Goal: Transaction & Acquisition: Purchase product/service

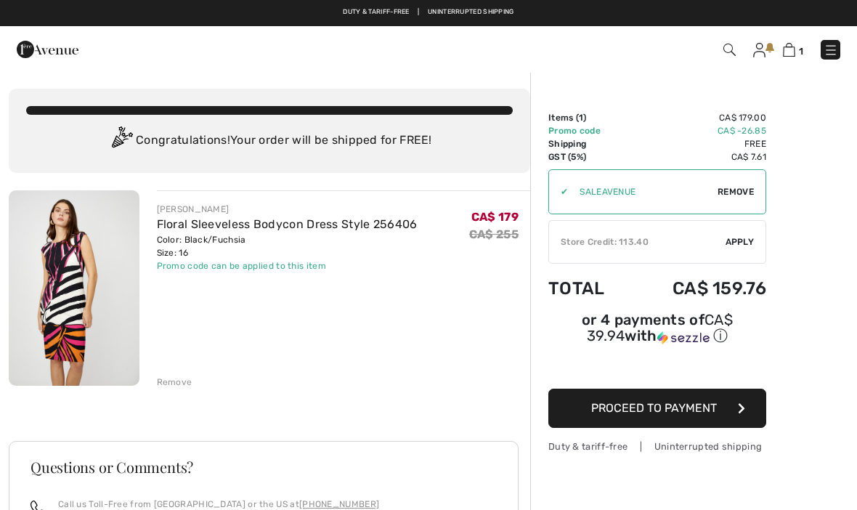
click at [836, 36] on div "1 Checkout" at bounding box center [604, 50] width 493 height 30
click at [830, 44] on img at bounding box center [831, 50] width 15 height 15
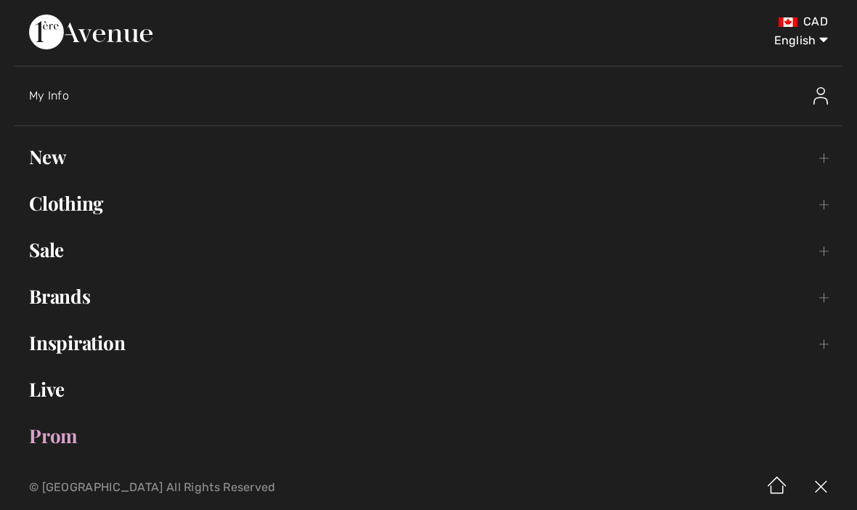
click at [70, 79] on div "My Info" at bounding box center [436, 96] width 814 height 46
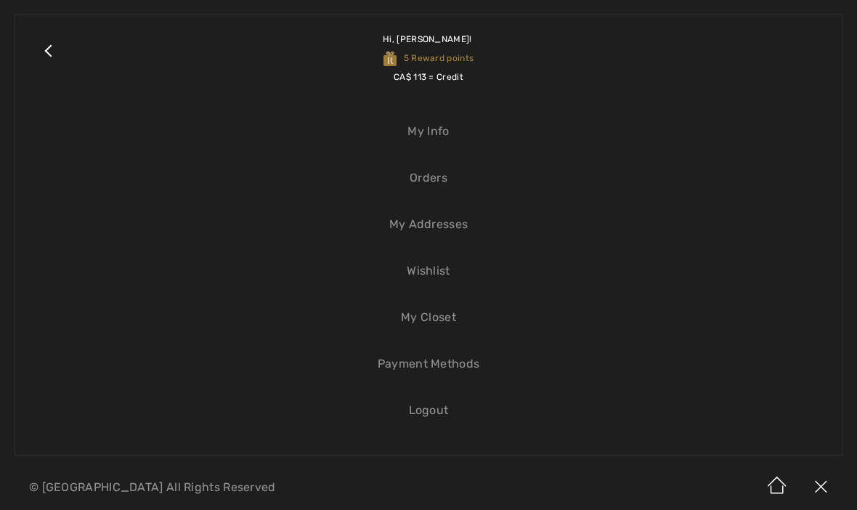
click at [46, 51] on link "Close submenu" at bounding box center [48, 58] width 36 height 57
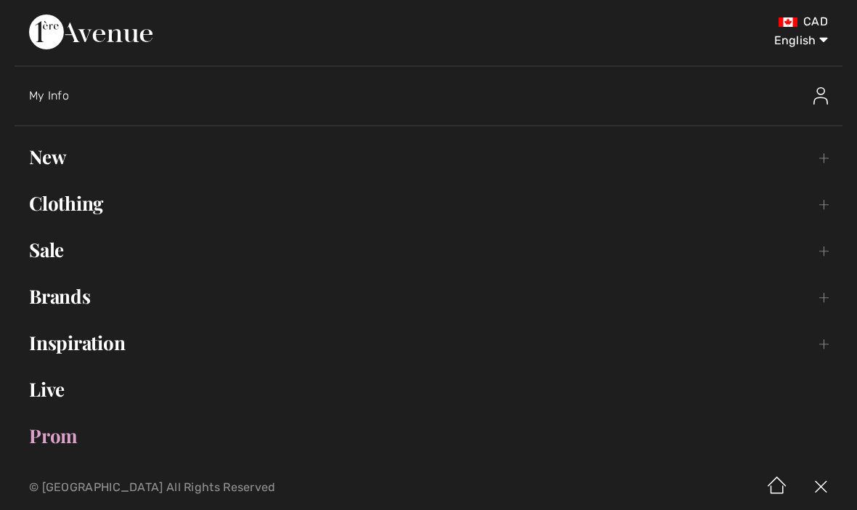
click at [580, 73] on div "My Info" at bounding box center [436, 96] width 814 height 46
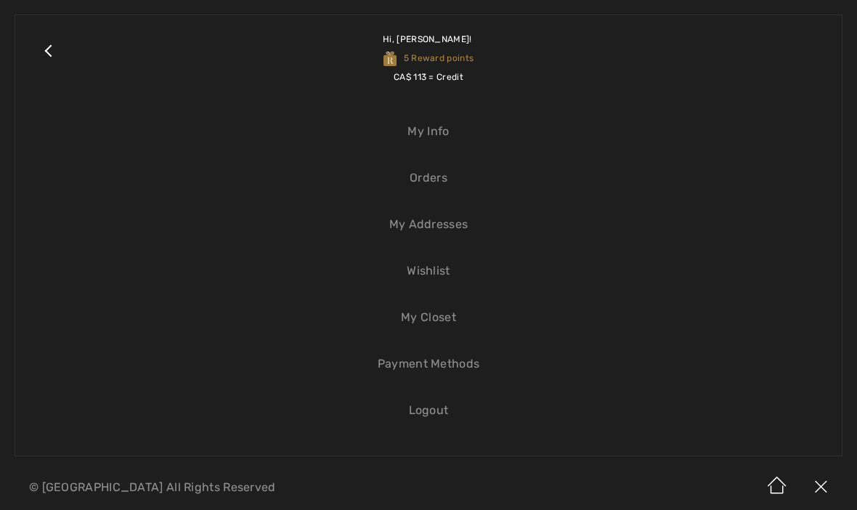
click at [642, 76] on link "Hi, Irene! 5 Reward points CA$ 113 = Credit" at bounding box center [446, 58] width 761 height 57
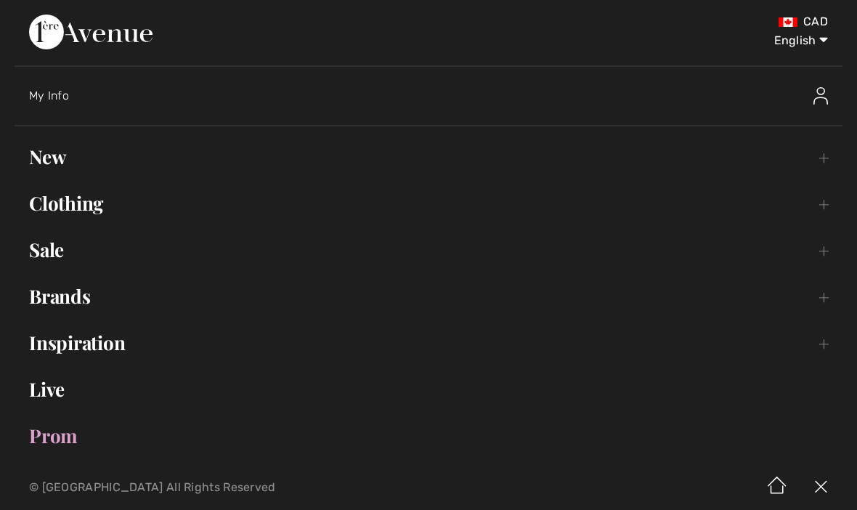
click at [677, 54] on div "CAD English English Français" at bounding box center [428, 40] width 799 height 51
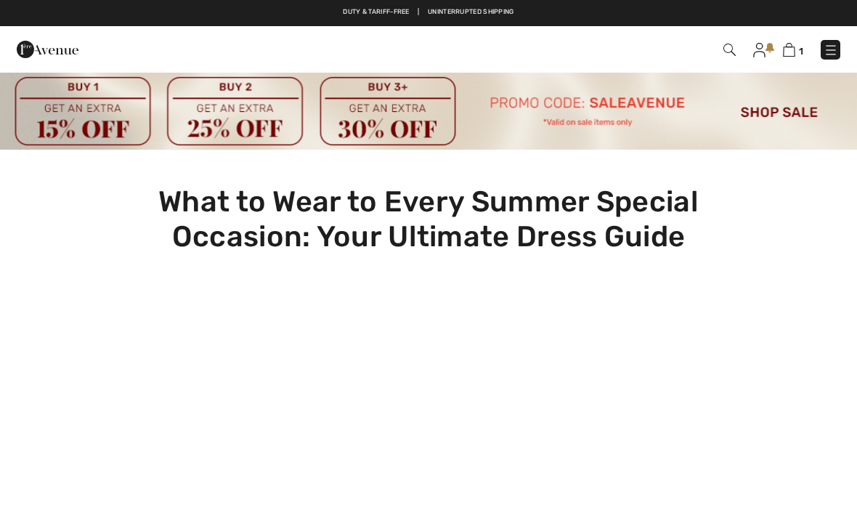
checkbox input "true"
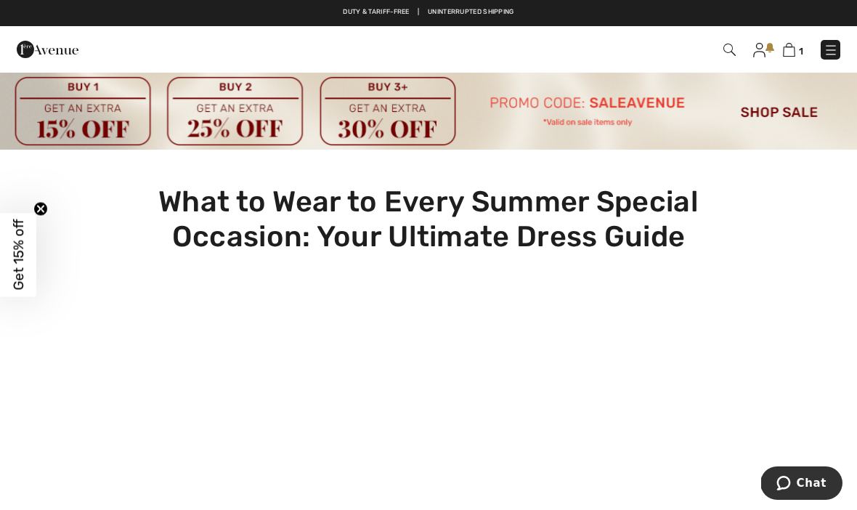
click at [802, 184] on div "What to Wear to Every Summer Special Occasion: Your Ultimate Dress Guide" at bounding box center [428, 455] width 857 height 610
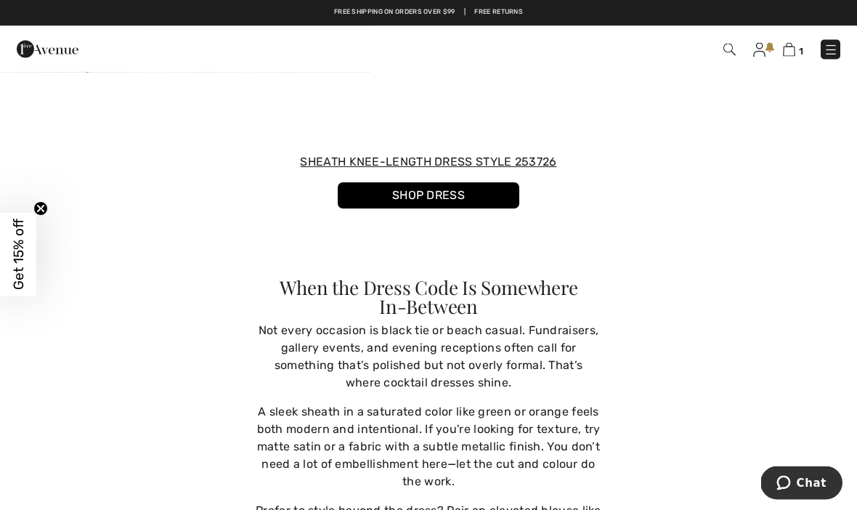
scroll to position [3229, 0]
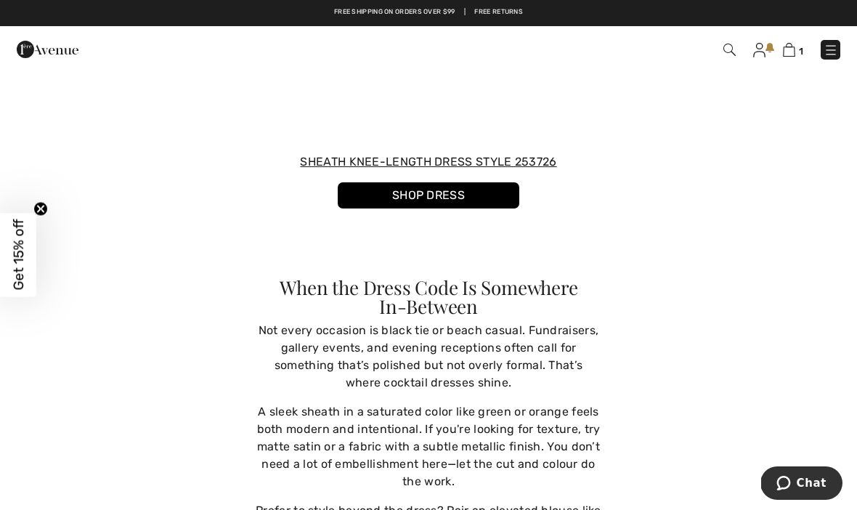
click at [466, 187] on link "SHOP DRESS" at bounding box center [429, 195] width 182 height 26
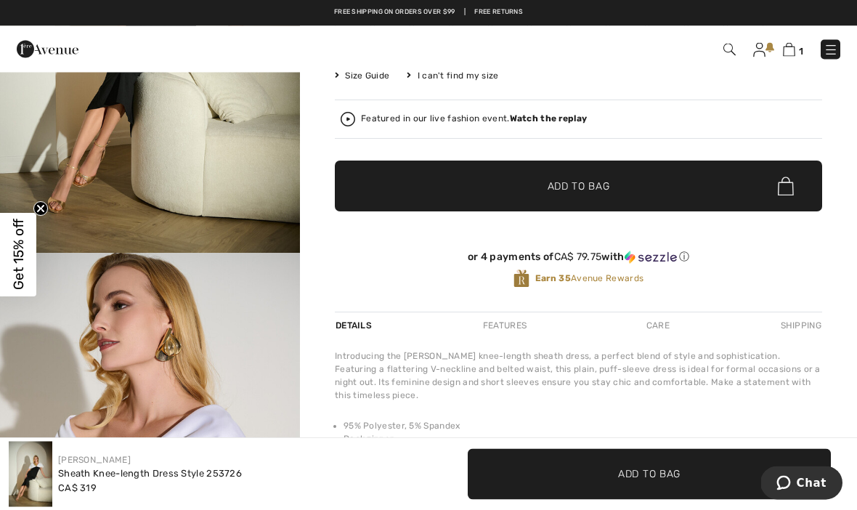
scroll to position [267, 0]
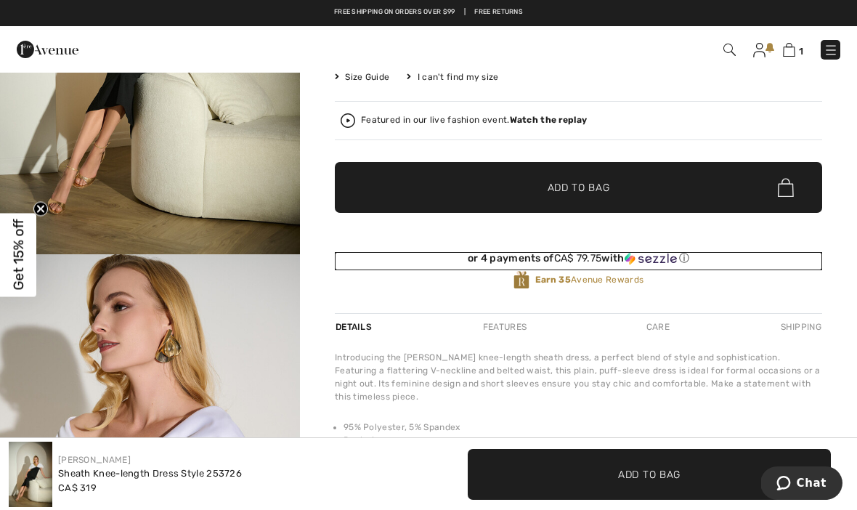
click at [724, 256] on div "or 4 payments of CA$ 79.75 with ⓘ" at bounding box center [578, 258] width 487 height 13
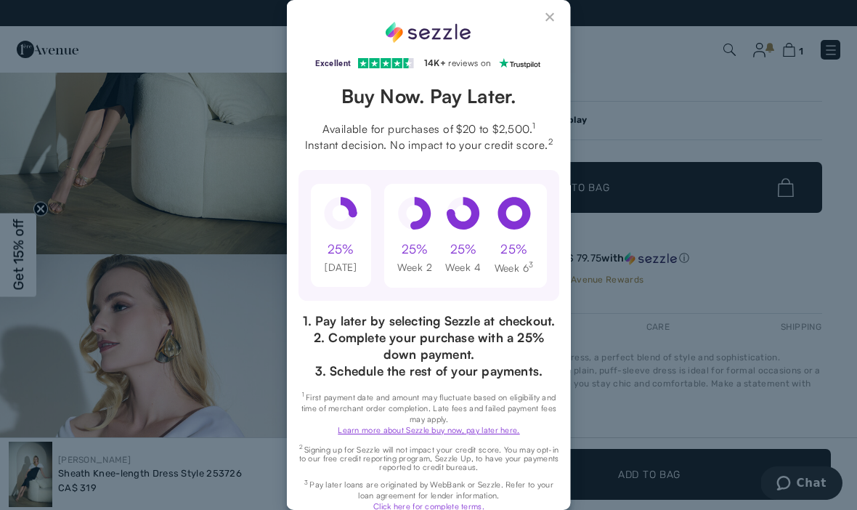
scroll to position [0, 0]
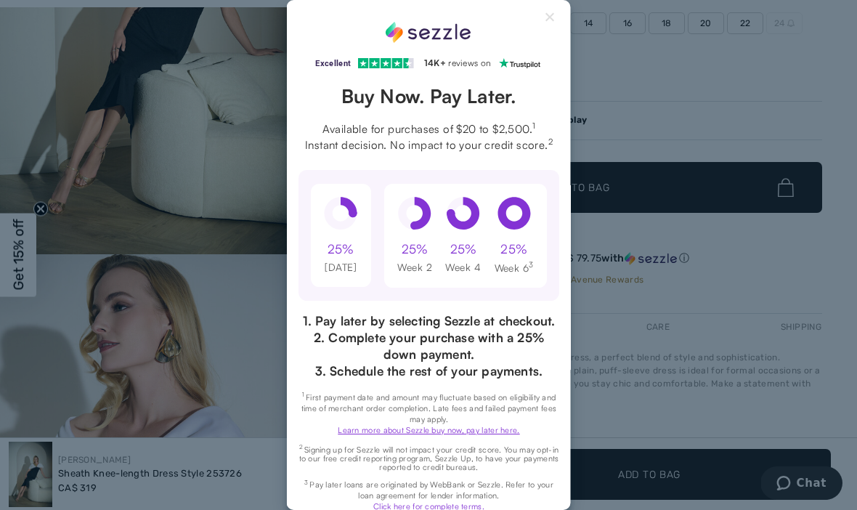
click at [555, 12] on button "Close Sezzle Modal" at bounding box center [550, 20] width 17 height 17
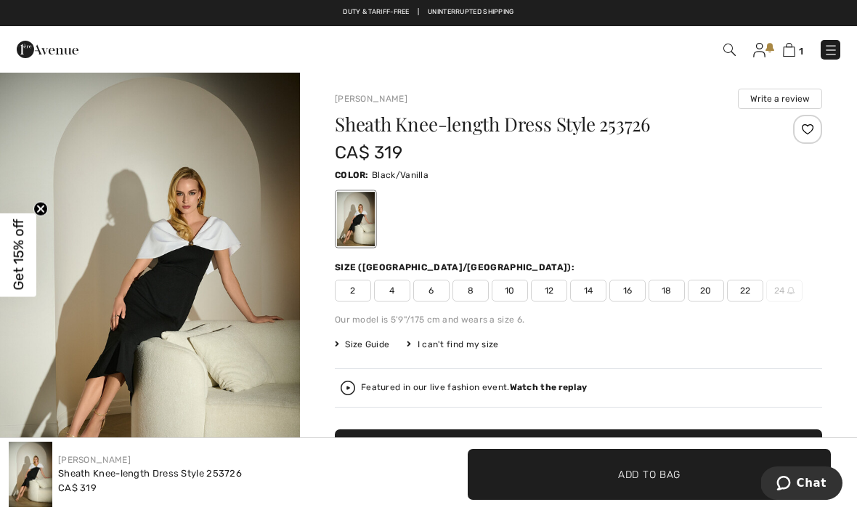
click at [759, 48] on img at bounding box center [759, 50] width 12 height 15
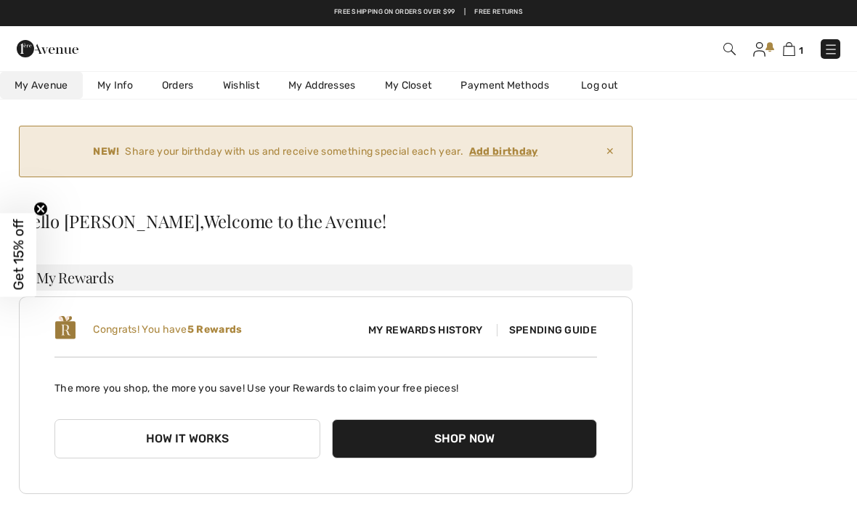
scroll to position [33, 0]
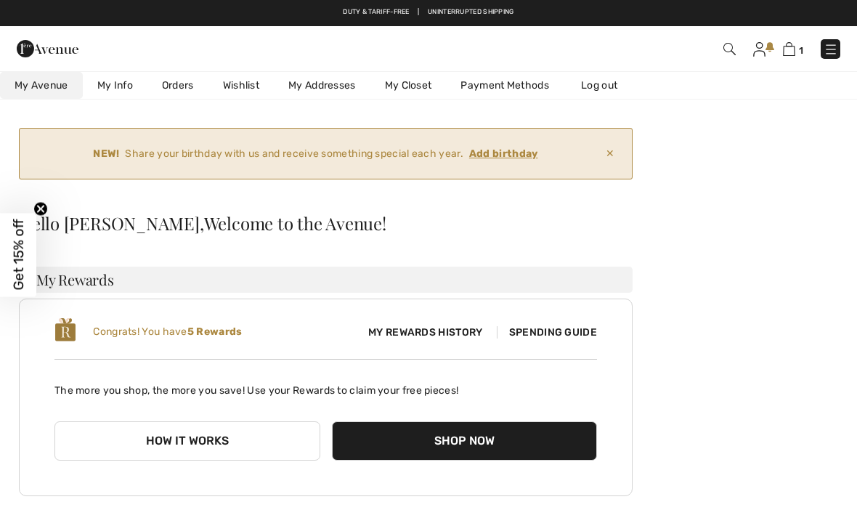
click at [121, 86] on link "My Info" at bounding box center [115, 85] width 65 height 27
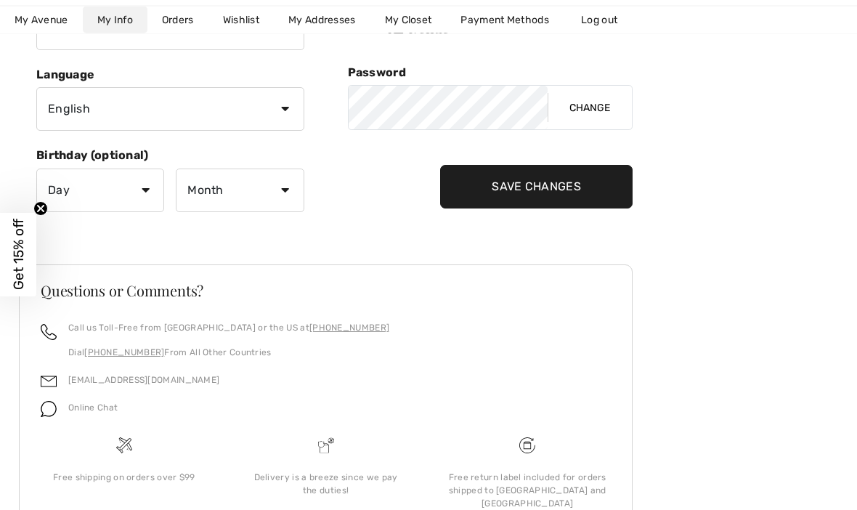
scroll to position [397, 0]
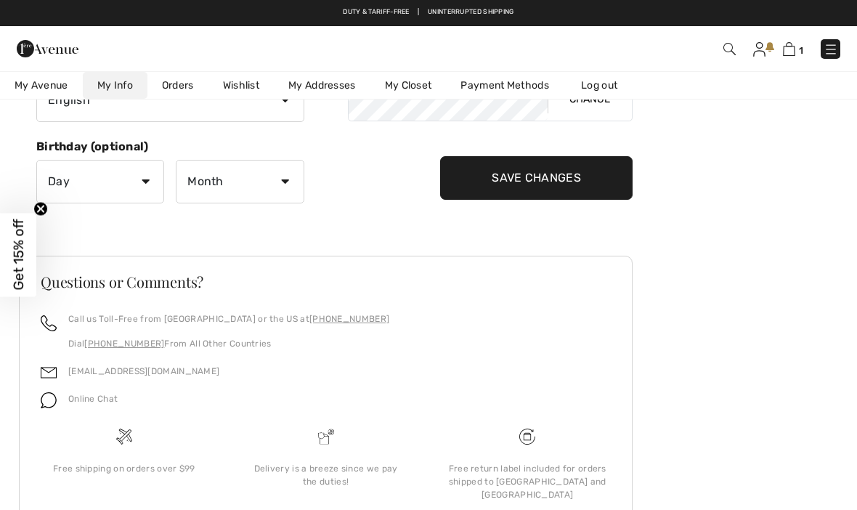
click at [793, 50] on img at bounding box center [789, 49] width 12 height 14
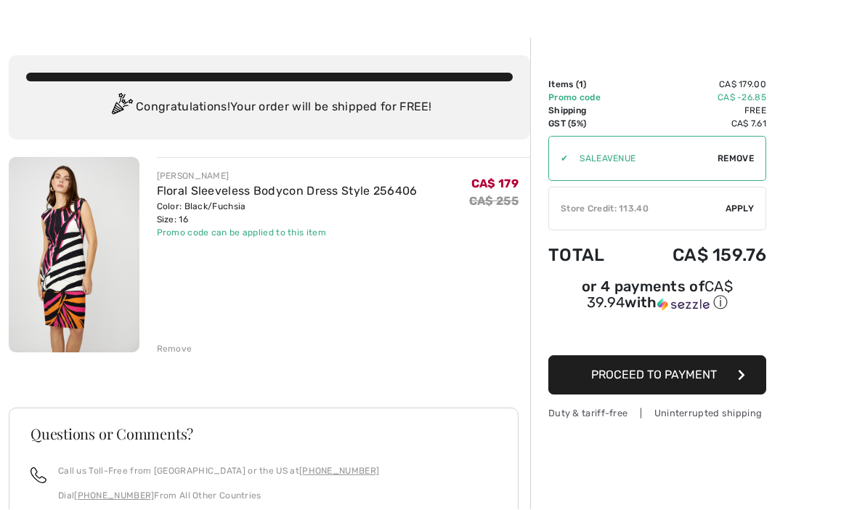
scroll to position [33, 0]
click at [748, 206] on span "Apply" at bounding box center [740, 208] width 29 height 13
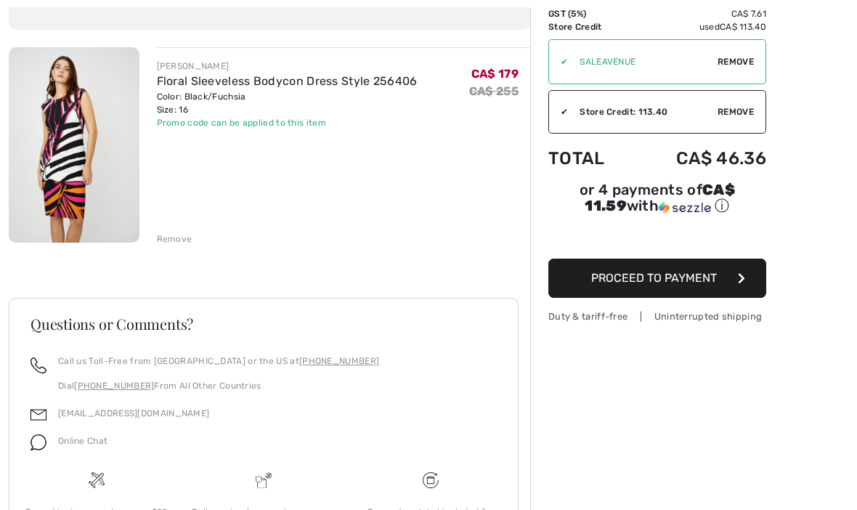
scroll to position [201, 0]
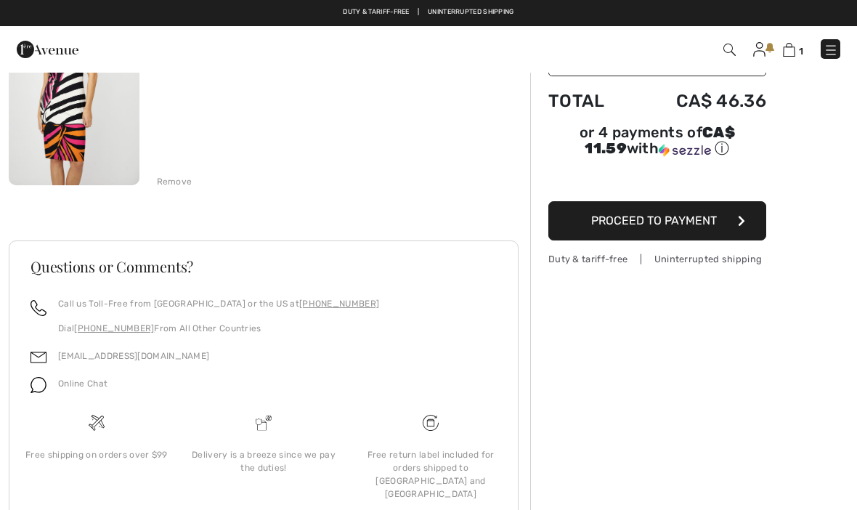
click at [681, 224] on span "Proceed to Payment" at bounding box center [654, 221] width 126 height 14
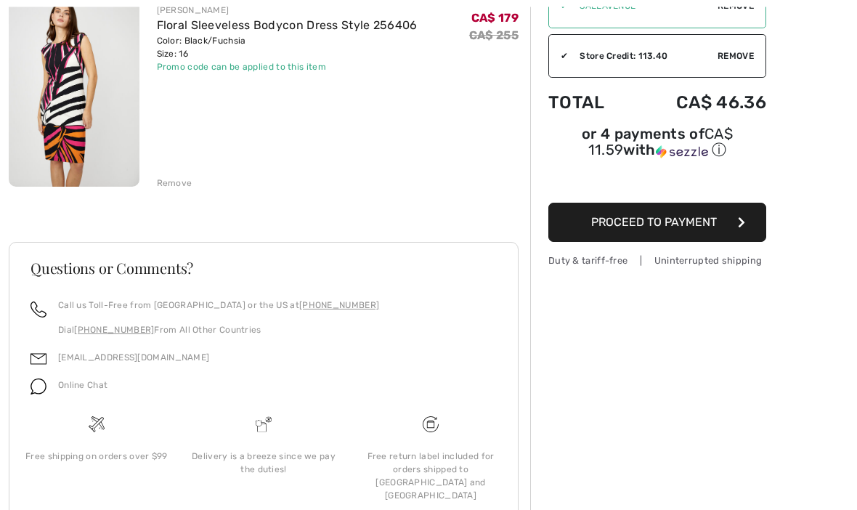
scroll to position [201, 0]
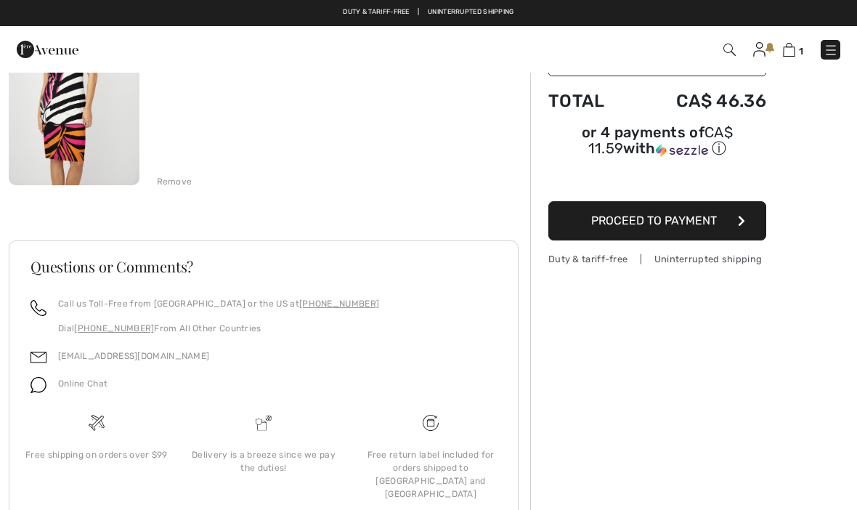
click at [682, 219] on span "Proceed to Payment" at bounding box center [654, 221] width 126 height 14
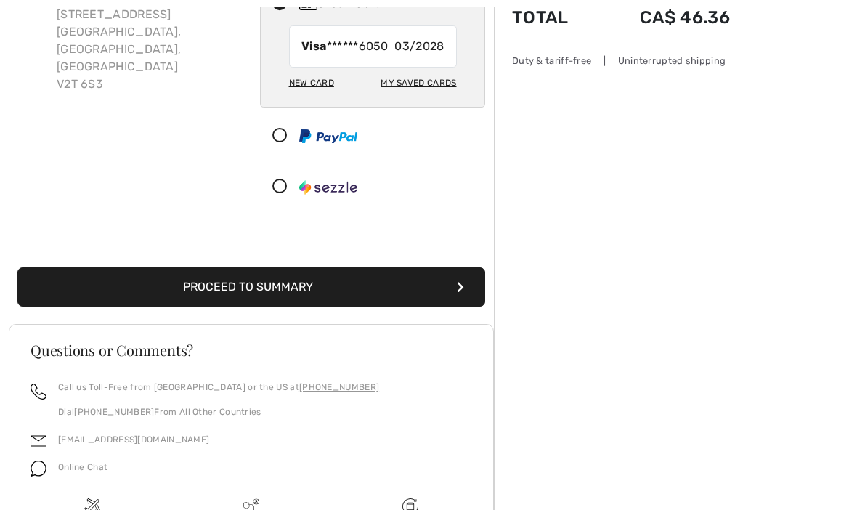
scroll to position [189, 0]
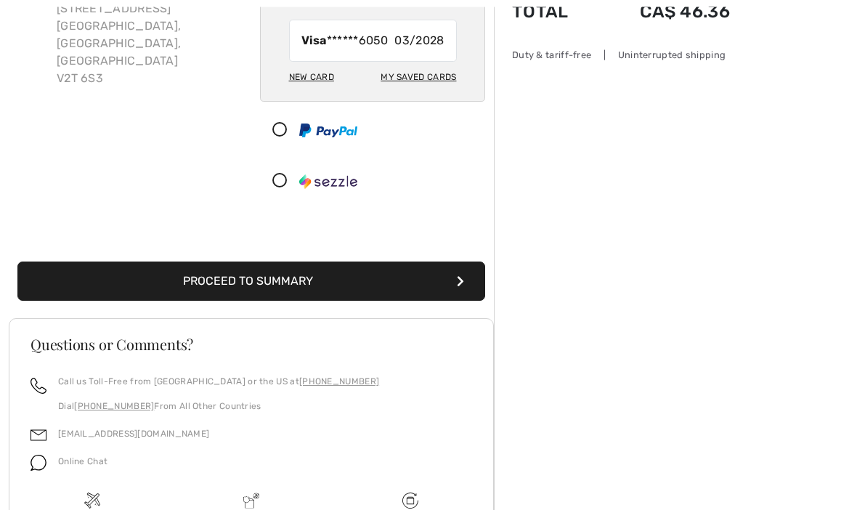
click at [282, 267] on button "Proceed to Summary" at bounding box center [251, 281] width 468 height 39
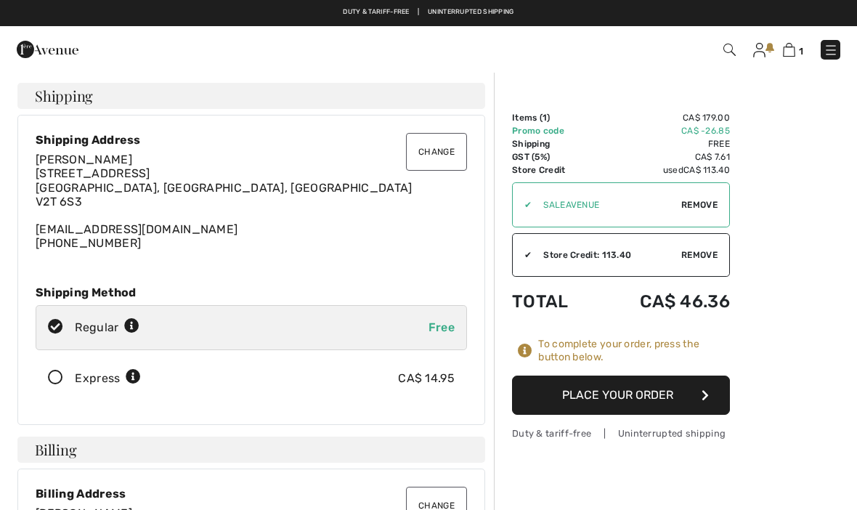
checkbox input "true"
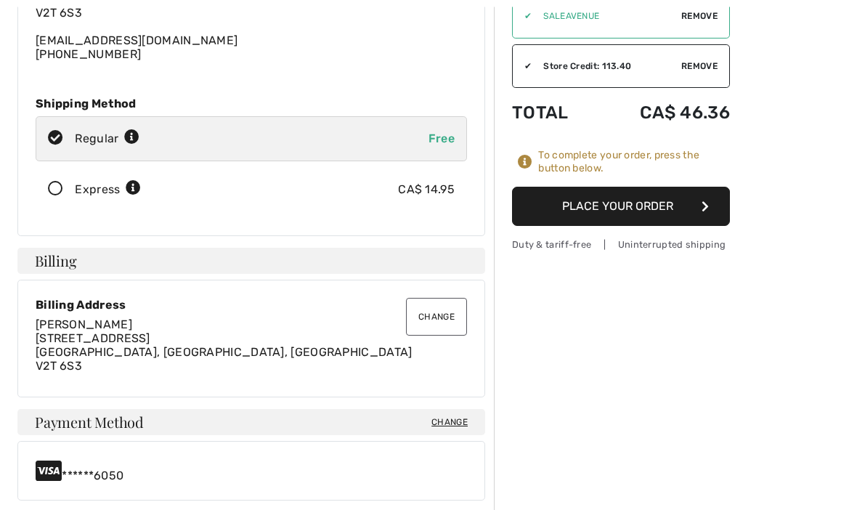
scroll to position [189, 0]
click at [623, 209] on button "Place Your Order" at bounding box center [621, 206] width 218 height 39
